Goal: Transaction & Acquisition: Purchase product/service

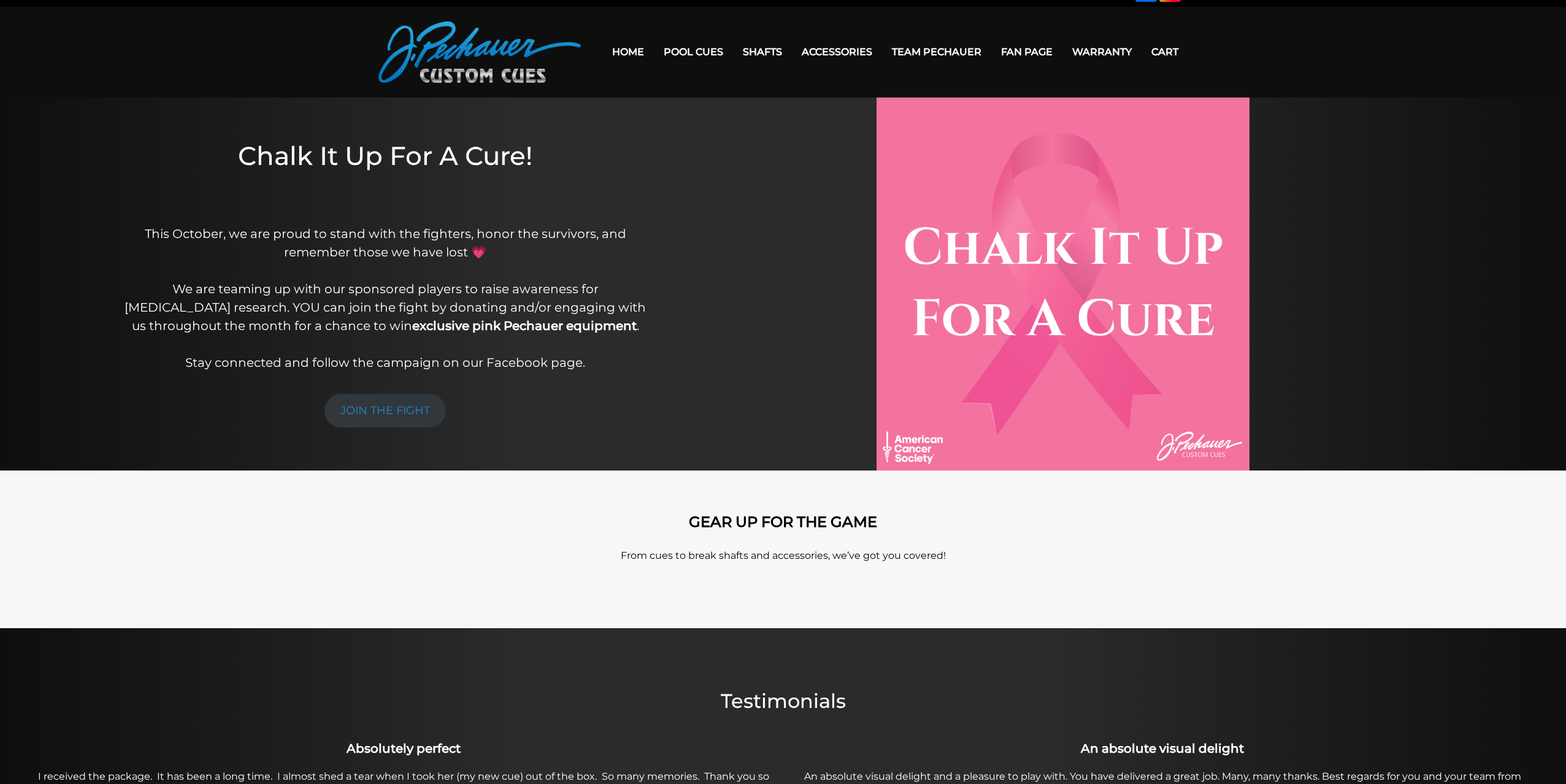
scroll to position [28, 0]
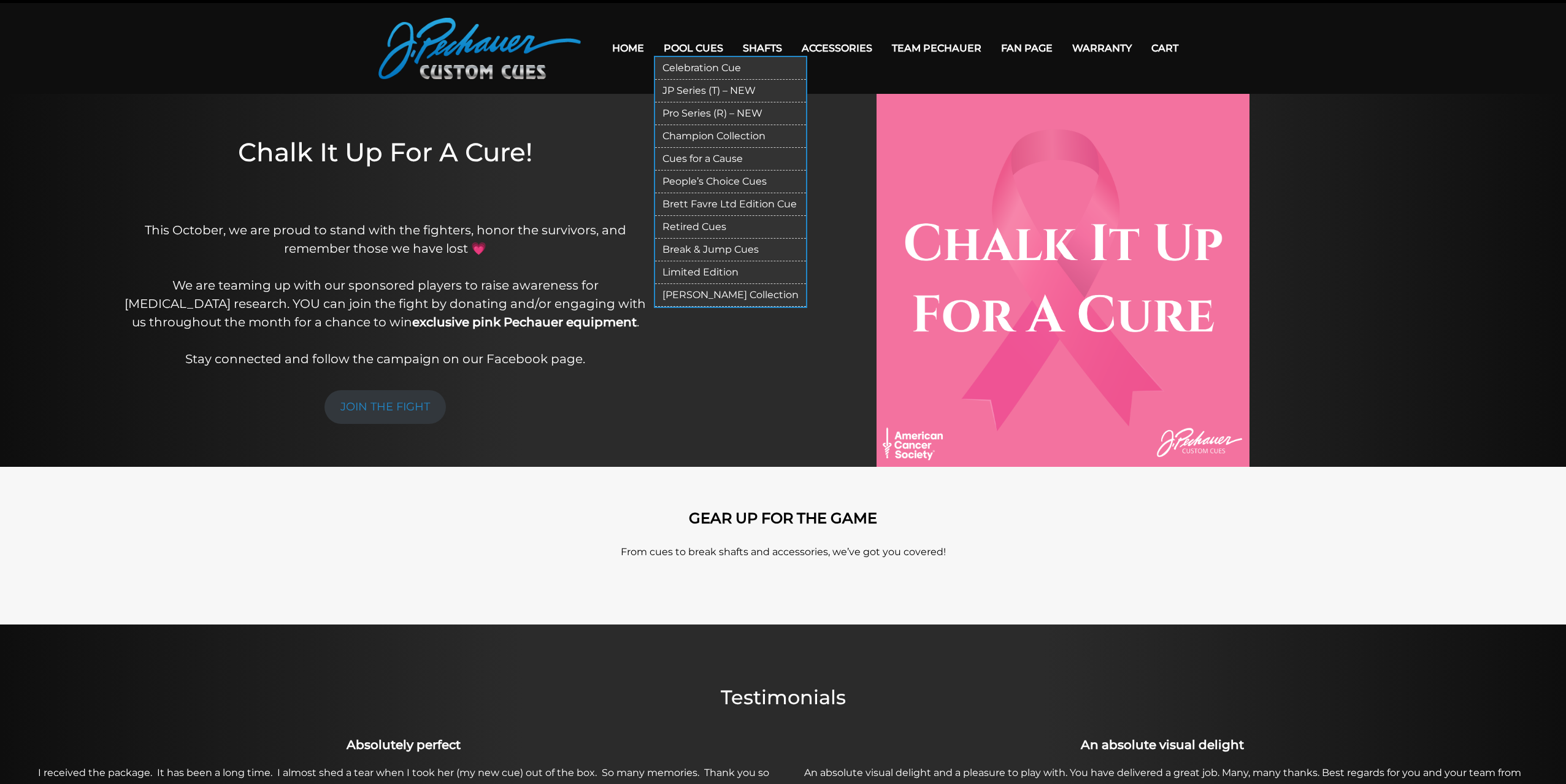
click at [693, 89] on link "JP Series (T) – NEW" at bounding box center [730, 90] width 151 height 23
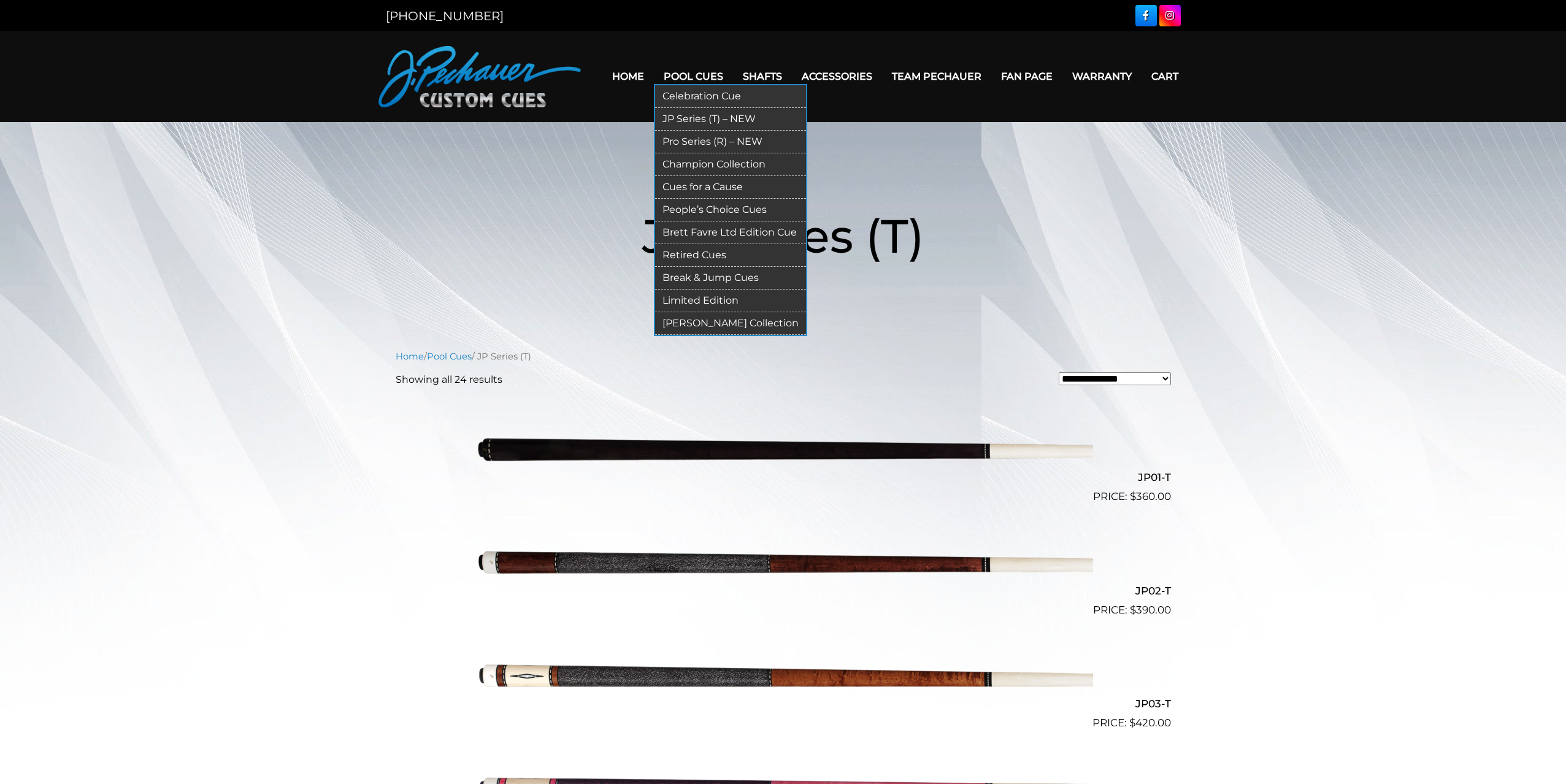
click at [716, 140] on link "Pro Series (R) – NEW" at bounding box center [730, 142] width 151 height 23
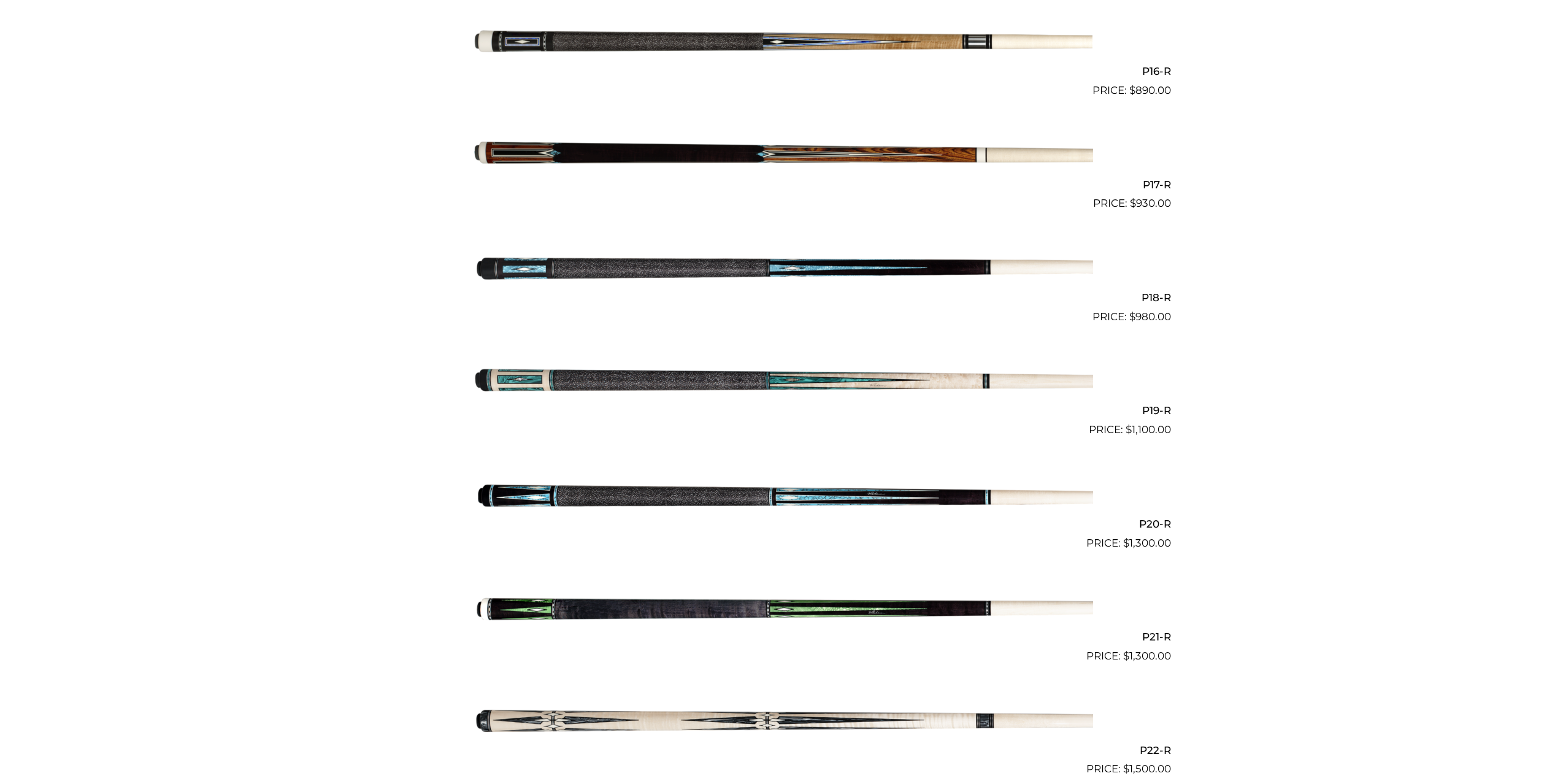
scroll to position [2102, 0]
click at [597, 145] on img at bounding box center [783, 155] width 620 height 103
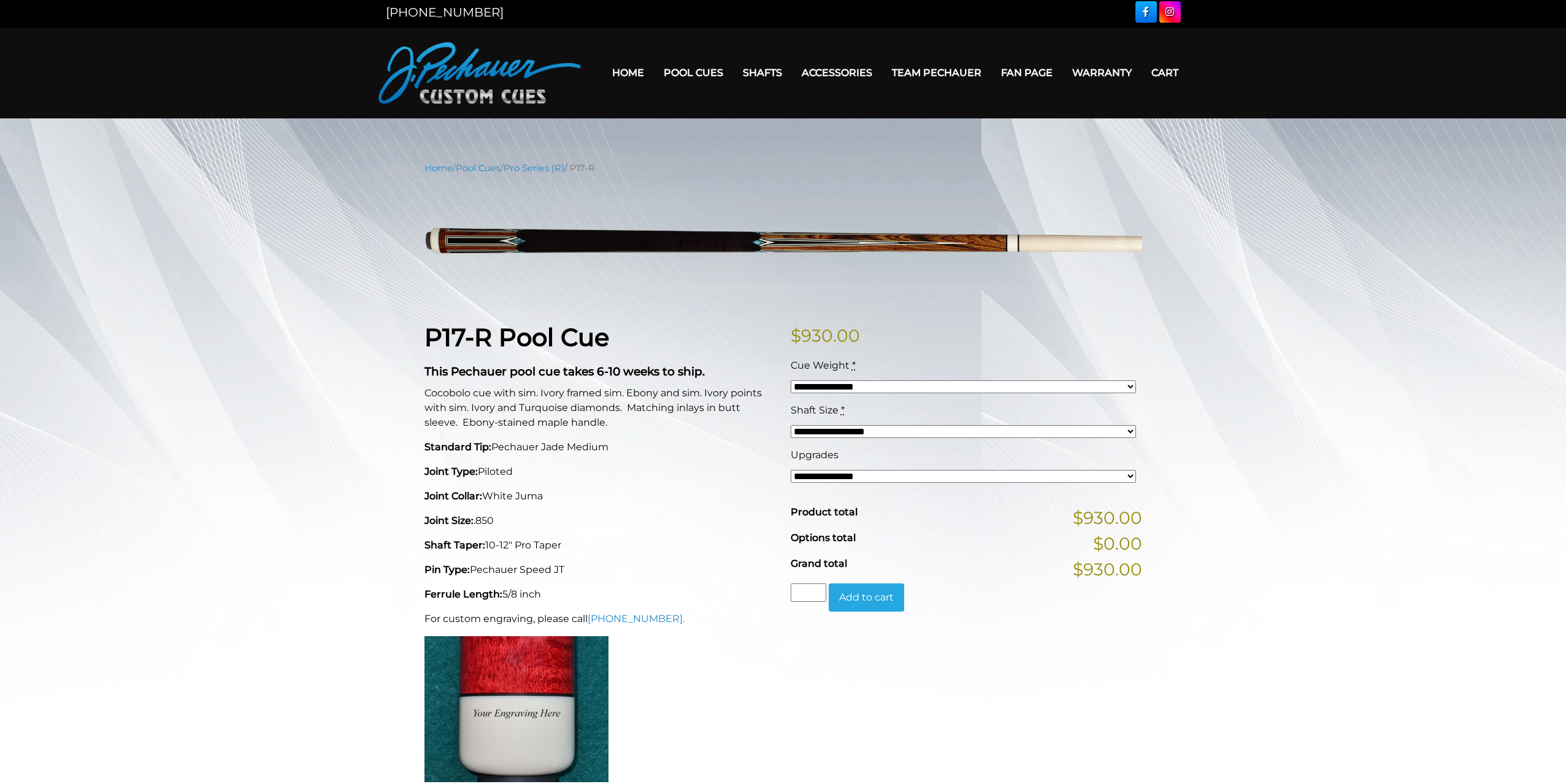
scroll to position [17, 0]
